Goal: Information Seeking & Learning: Learn about a topic

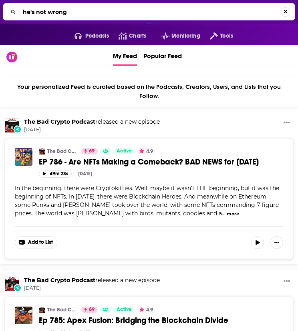
type input "he's not wrong"
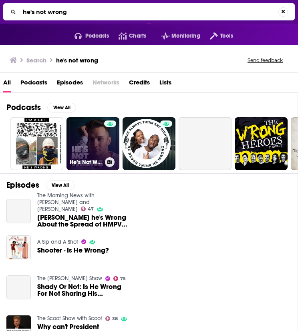
click at [88, 141] on link "He’s Not Wrong" at bounding box center [92, 143] width 53 height 53
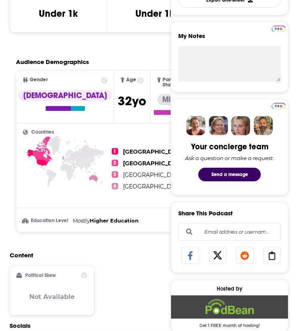
scroll to position [67, 0]
